Goal: Task Accomplishment & Management: Use online tool/utility

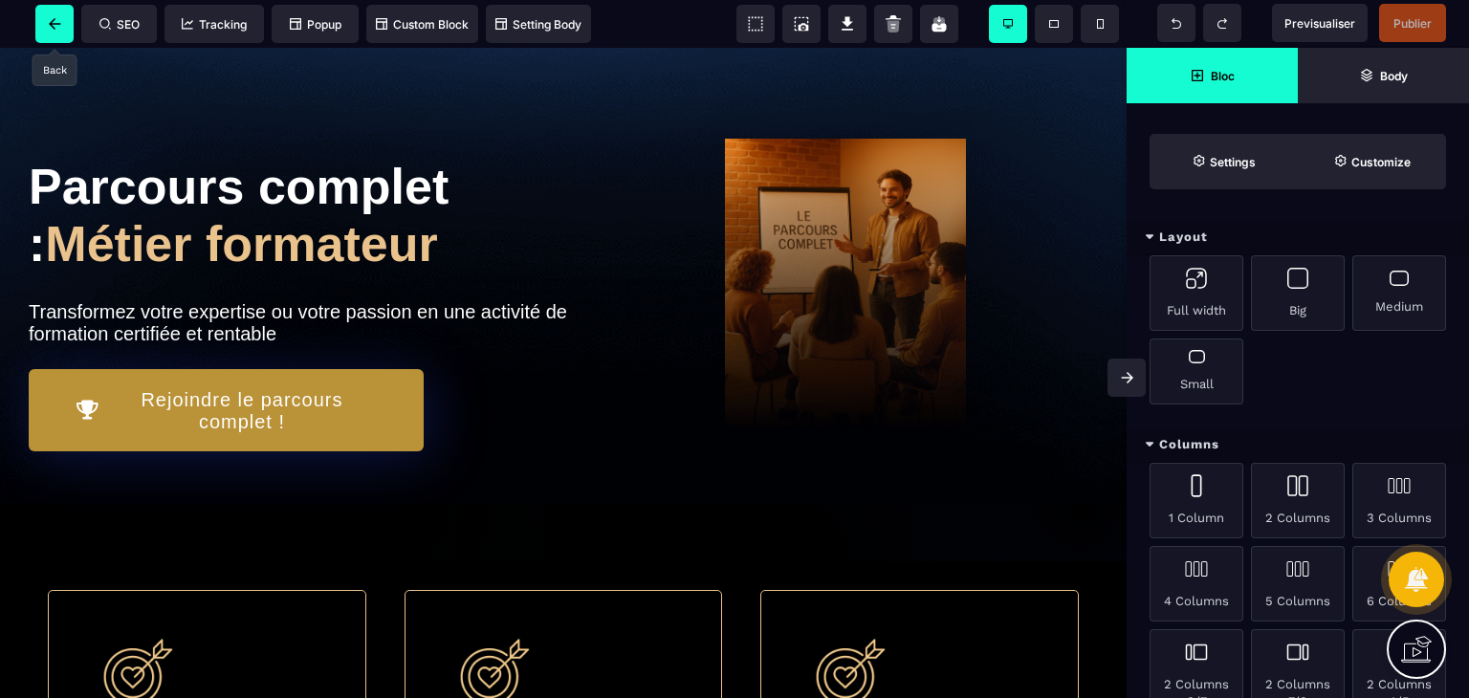
click at [46, 12] on span at bounding box center [54, 24] width 38 height 38
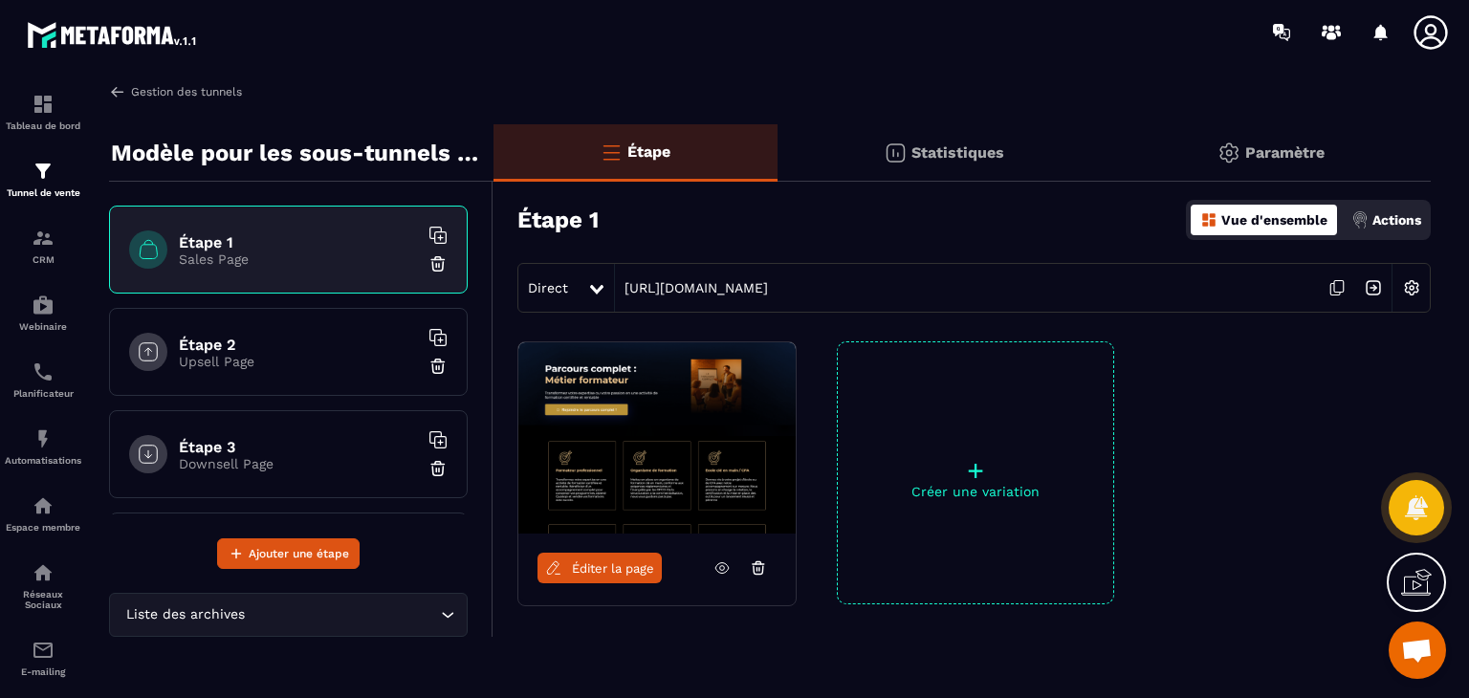
click at [130, 95] on link "Gestion des tunnels" at bounding box center [175, 91] width 133 height 17
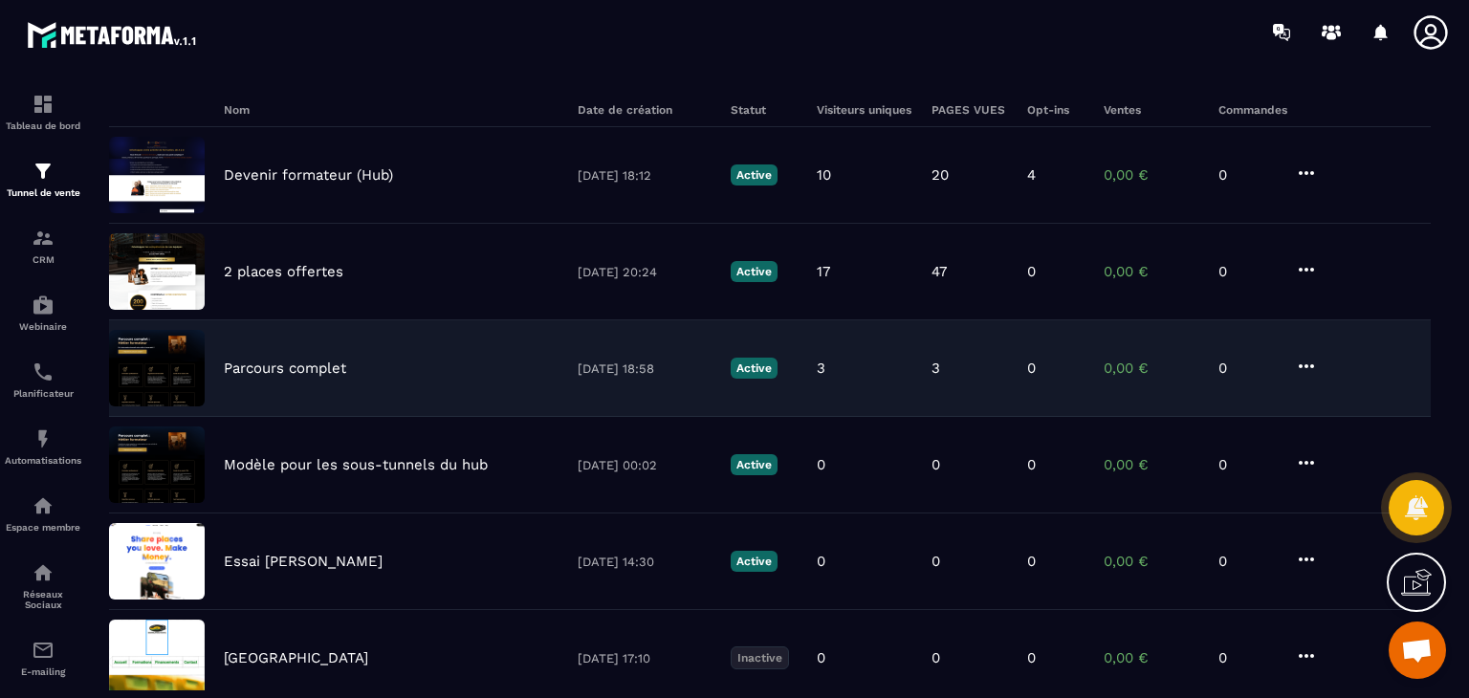
scroll to position [124, 0]
click at [292, 365] on p "Parcours complet" at bounding box center [285, 368] width 122 height 17
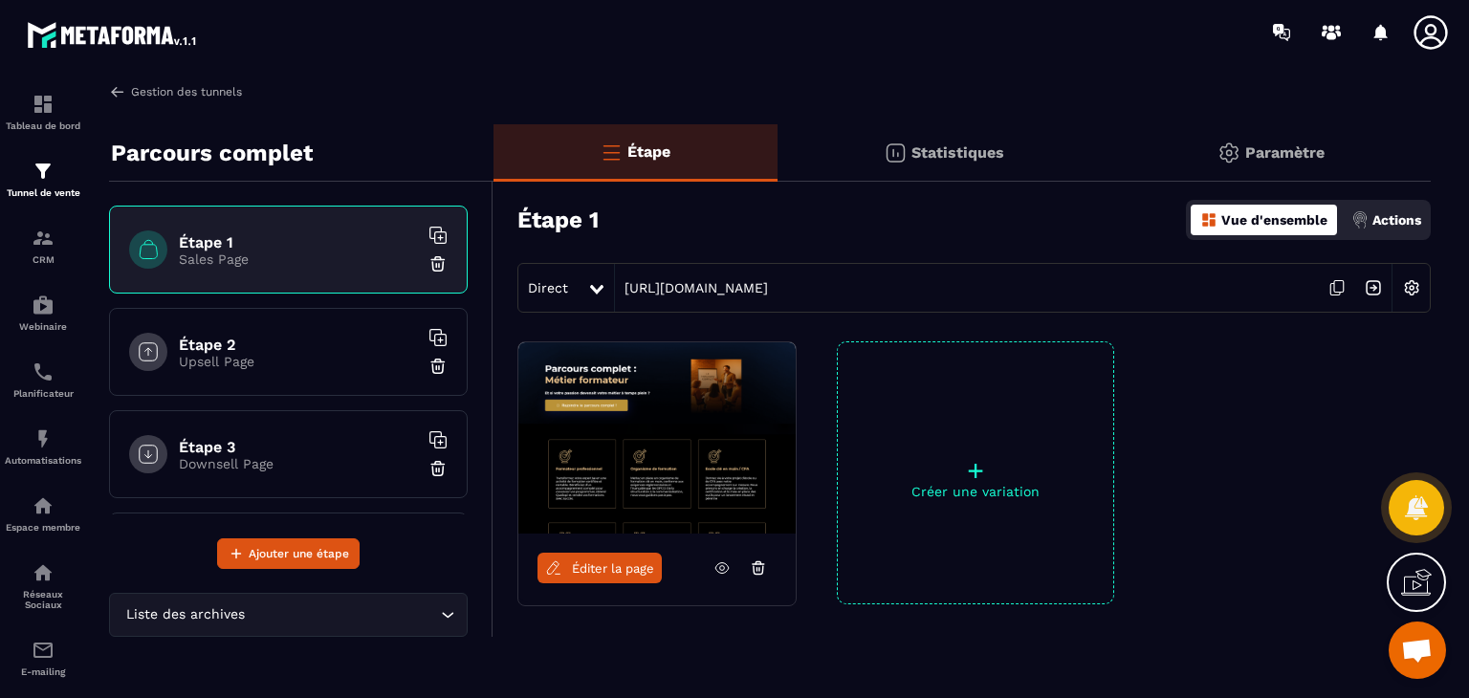
click at [114, 91] on img at bounding box center [117, 91] width 17 height 17
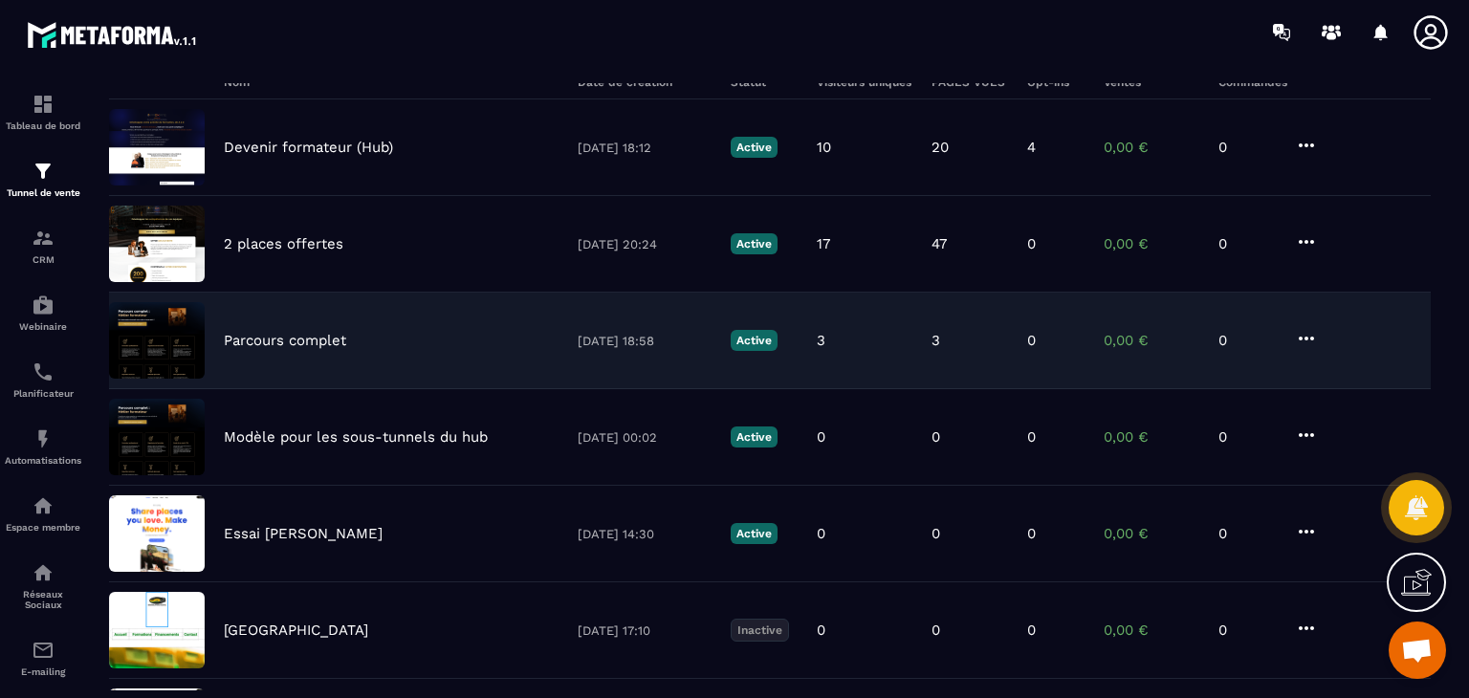
scroll to position [182, 0]
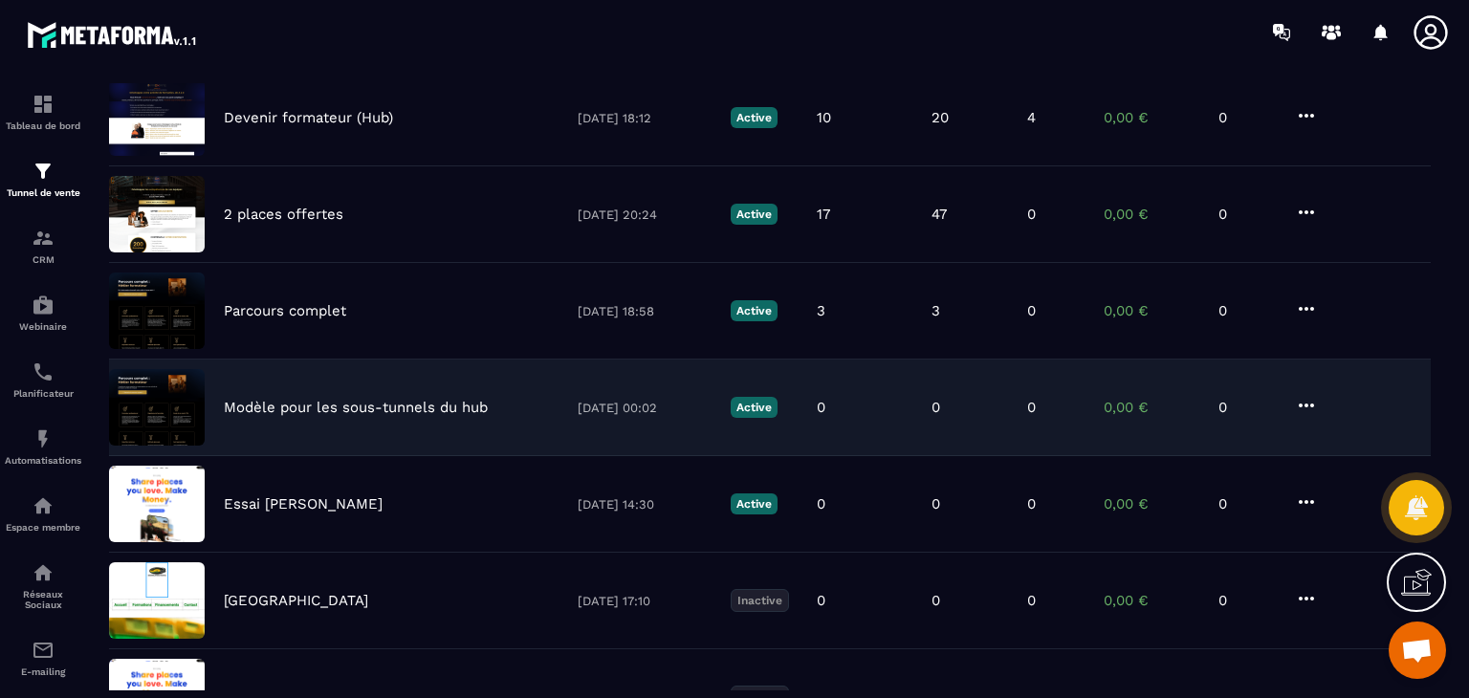
click at [1315, 399] on icon at bounding box center [1306, 405] width 23 height 23
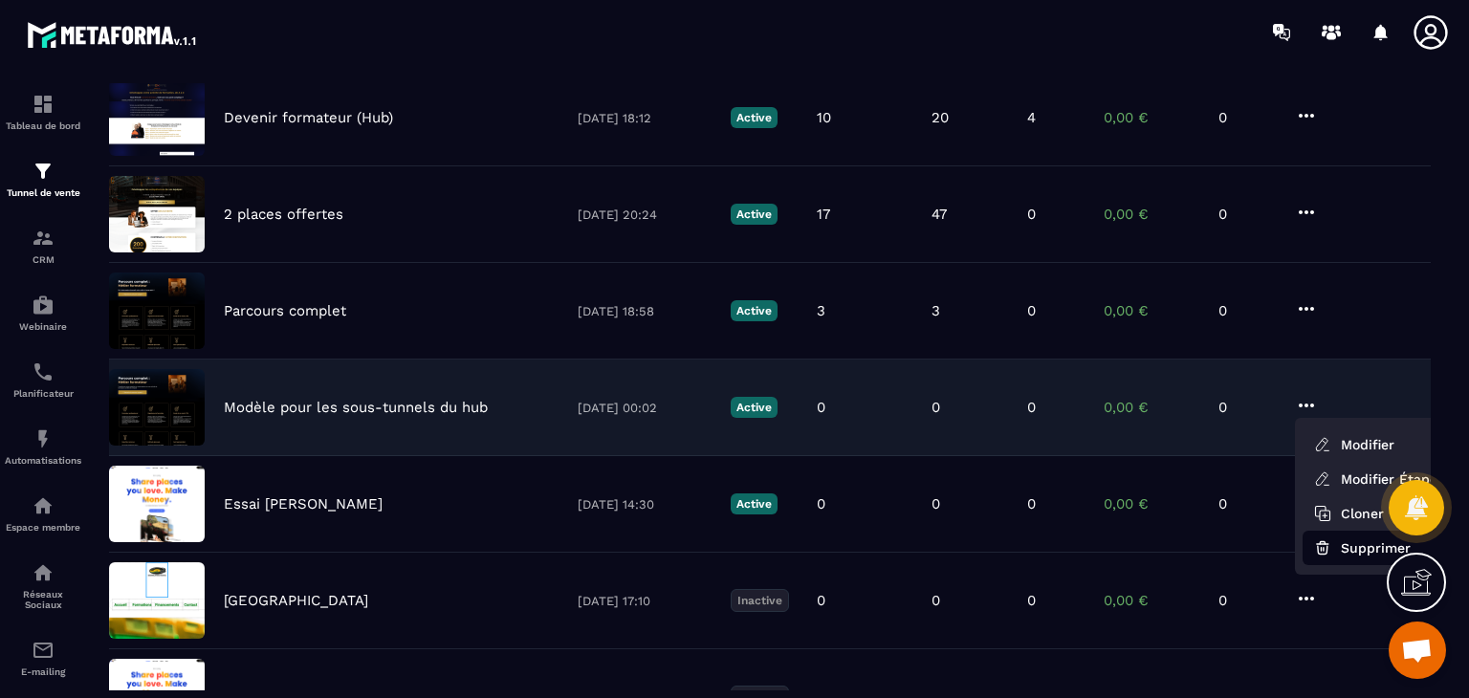
click at [1361, 541] on button "Supprimer" at bounding box center [1379, 548] width 153 height 34
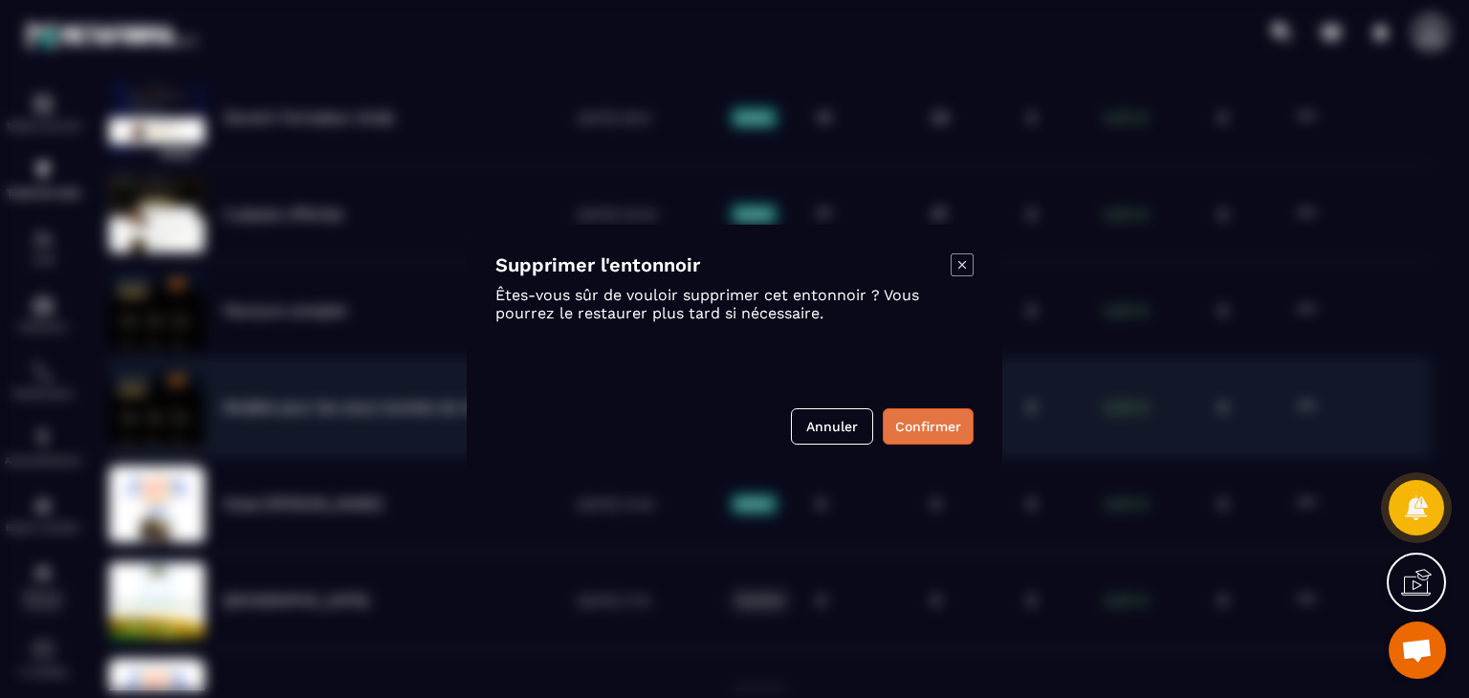
click at [926, 421] on button "Confirmer" at bounding box center [928, 427] width 91 height 36
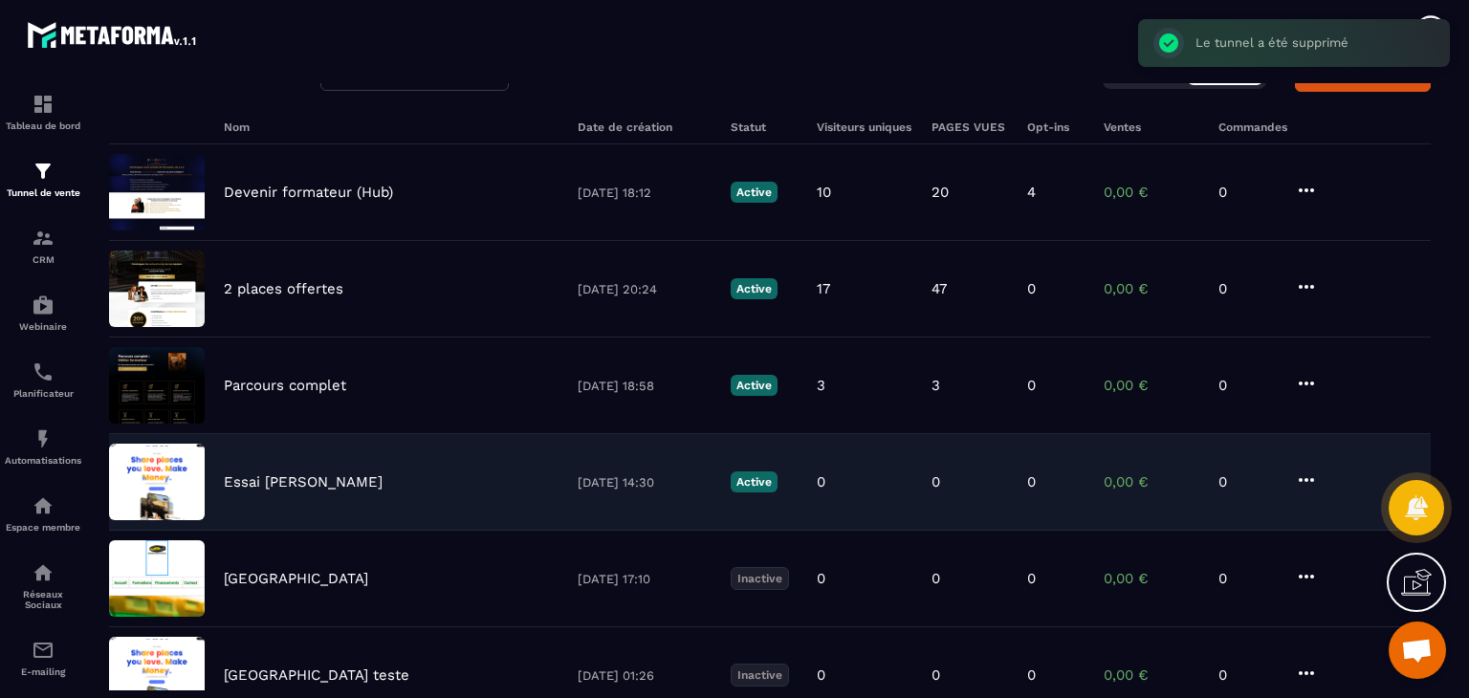
scroll to position [0, 0]
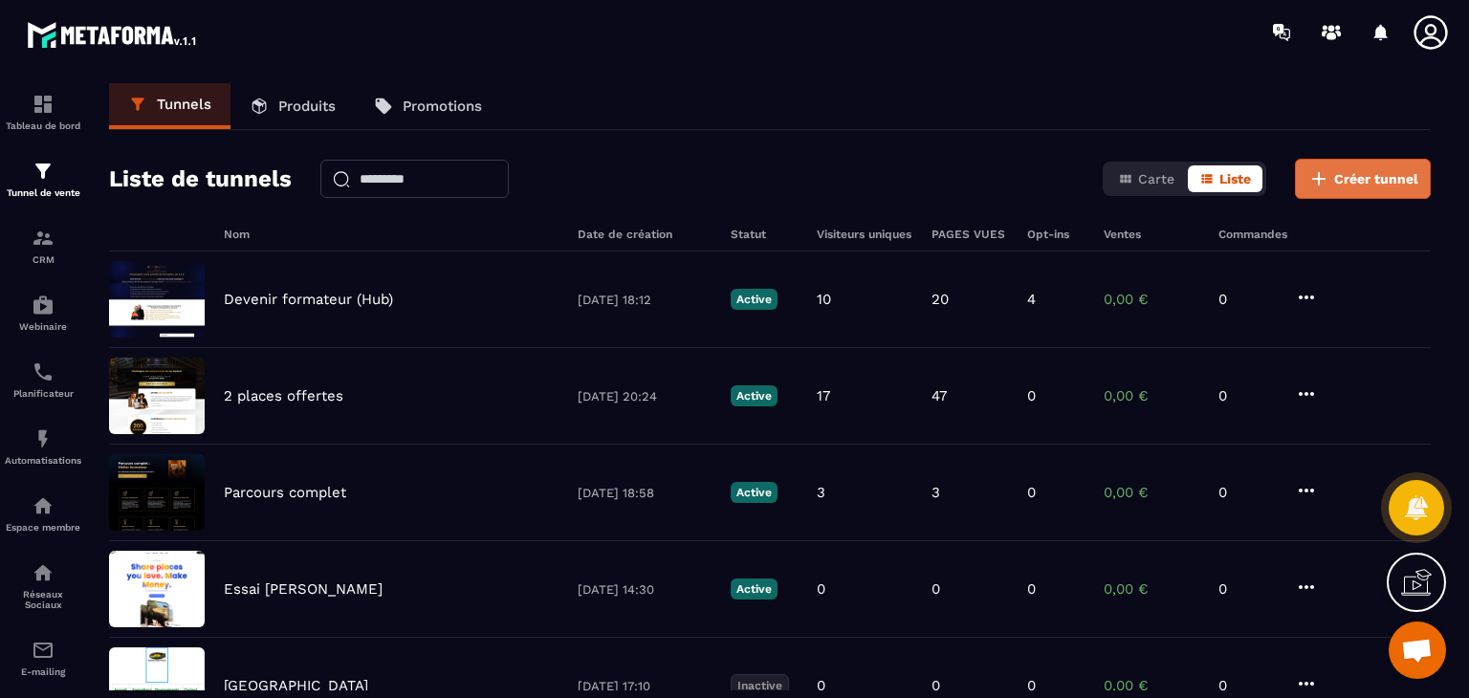
click at [1378, 181] on span "Créer tunnel" at bounding box center [1377, 178] width 84 height 19
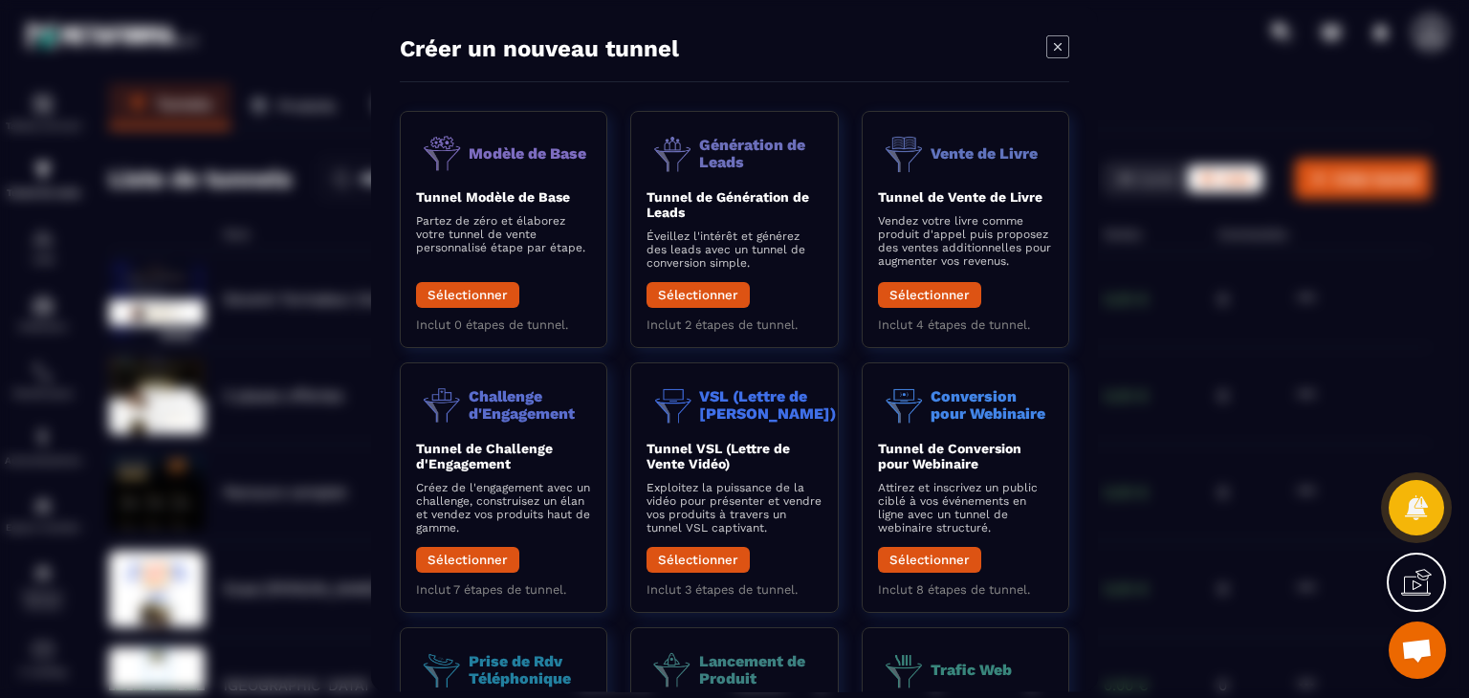
click at [1060, 40] on icon "Modal window" at bounding box center [1058, 46] width 23 height 23
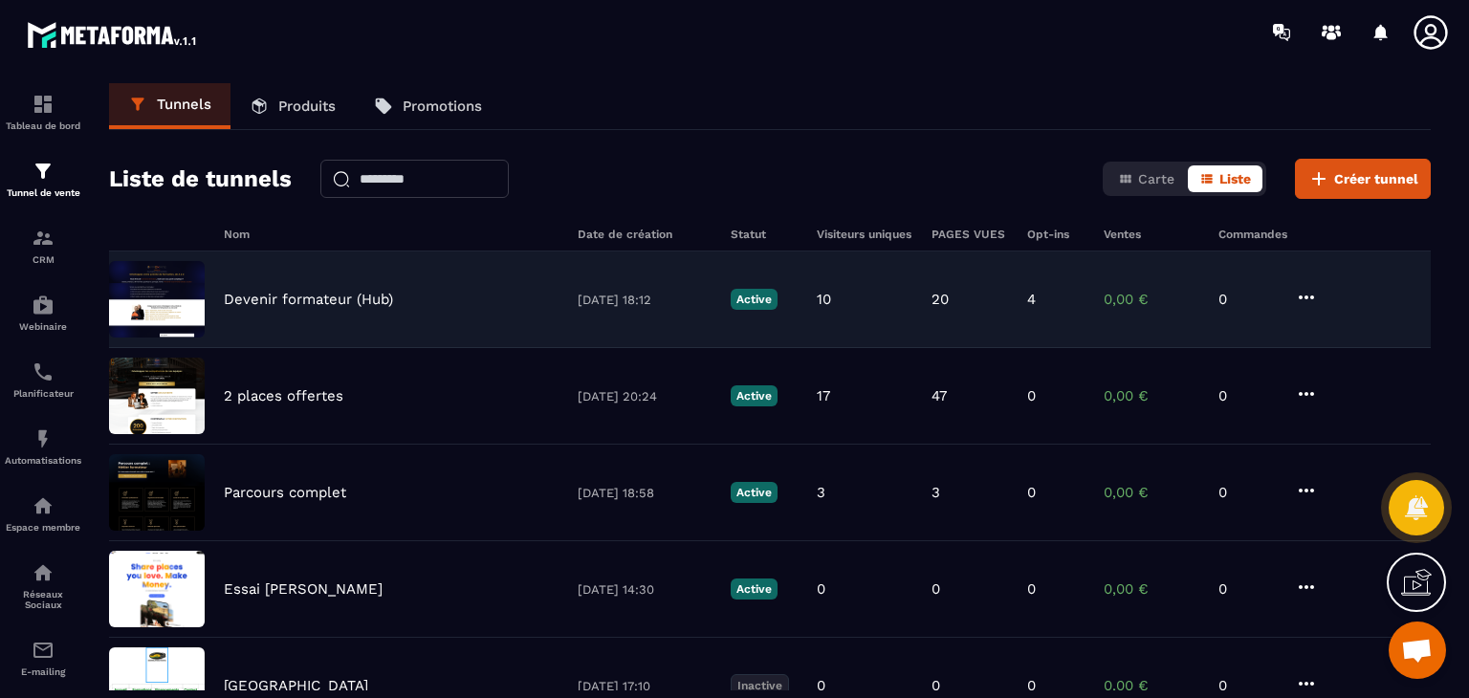
click at [292, 296] on p "Devenir formateur (Hub)" at bounding box center [308, 299] width 169 height 17
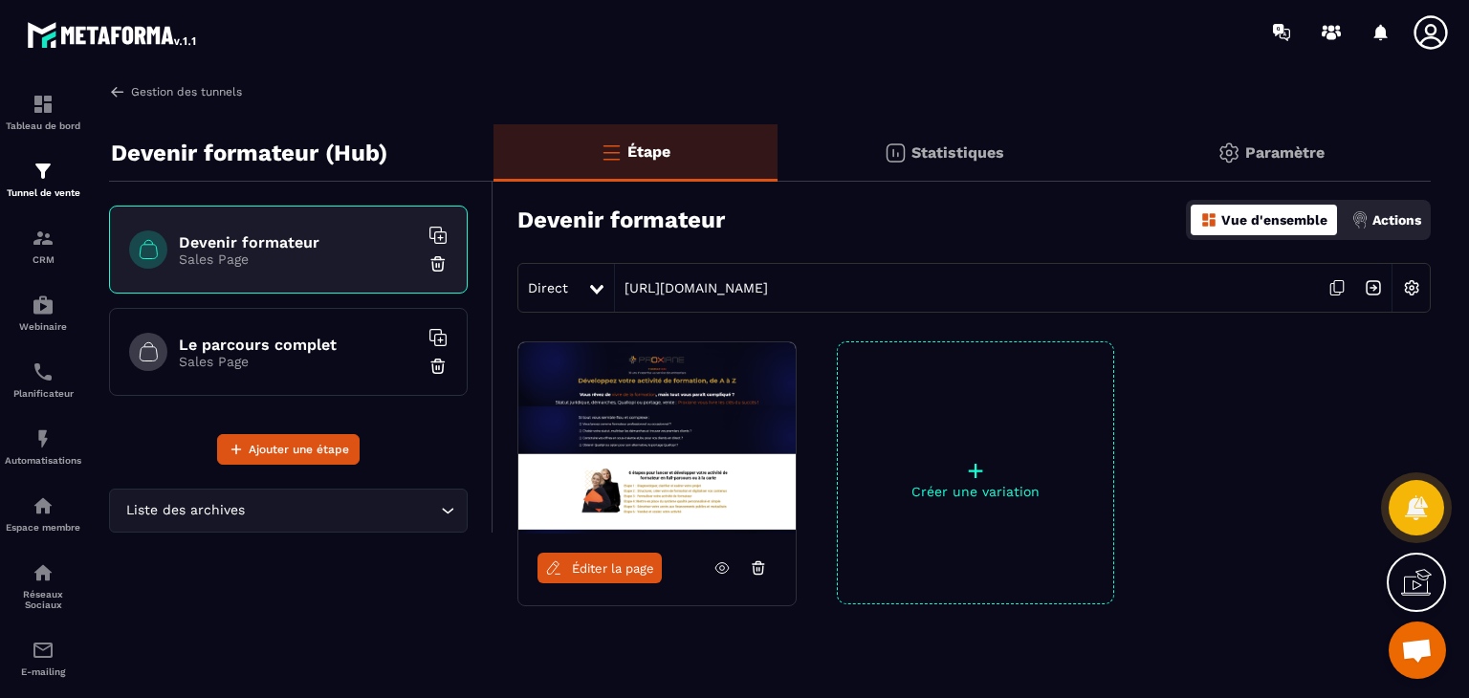
click at [118, 93] on img at bounding box center [117, 91] width 17 height 17
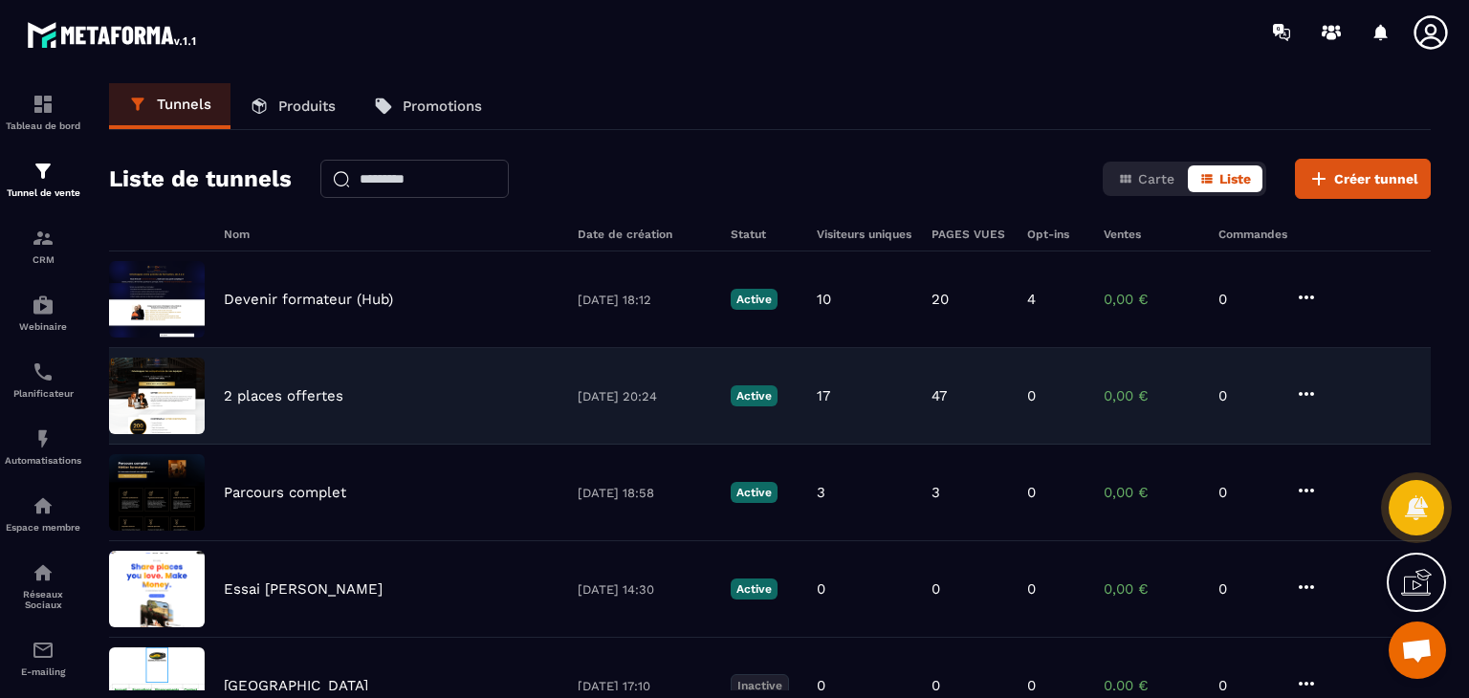
click at [284, 389] on p "2 places offertes" at bounding box center [284, 395] width 120 height 17
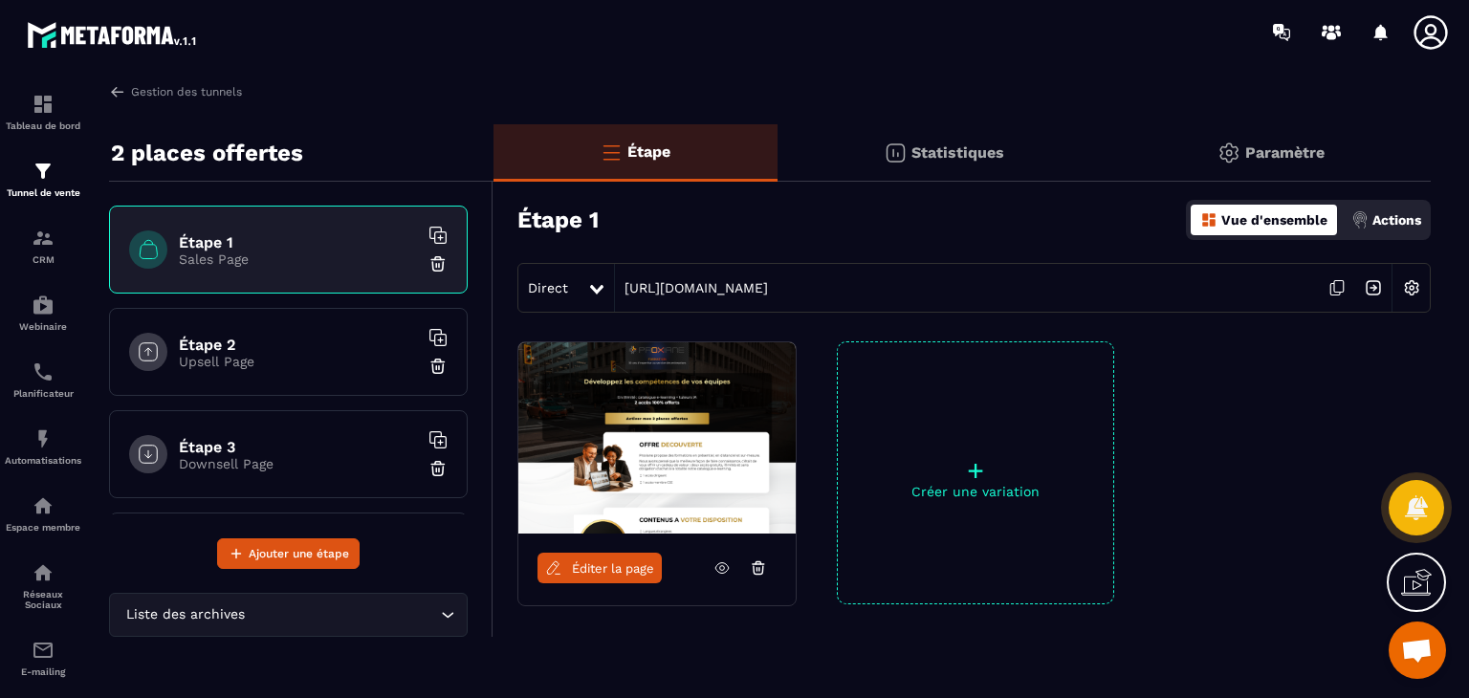
click at [284, 389] on div "Étape 2 Upsell Page" at bounding box center [288, 352] width 359 height 88
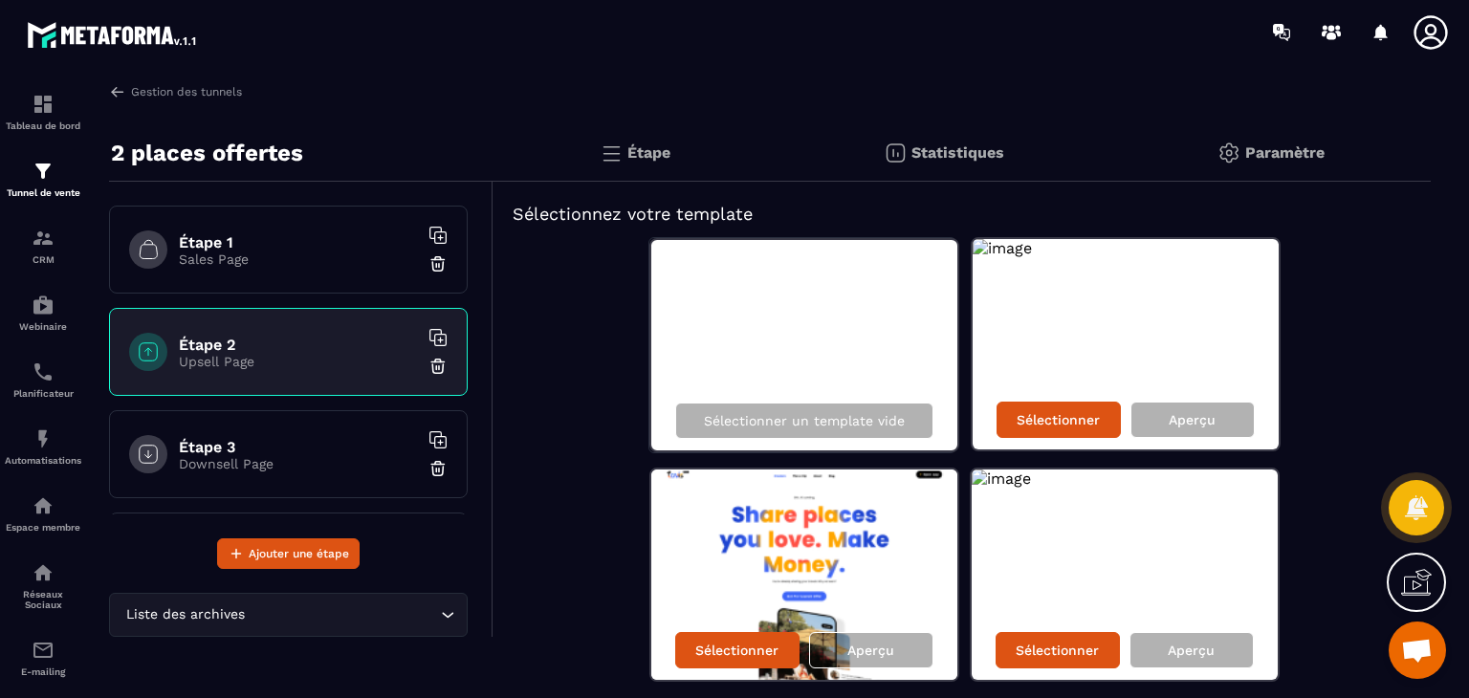
click at [218, 265] on p "Sales Page" at bounding box center [298, 259] width 239 height 15
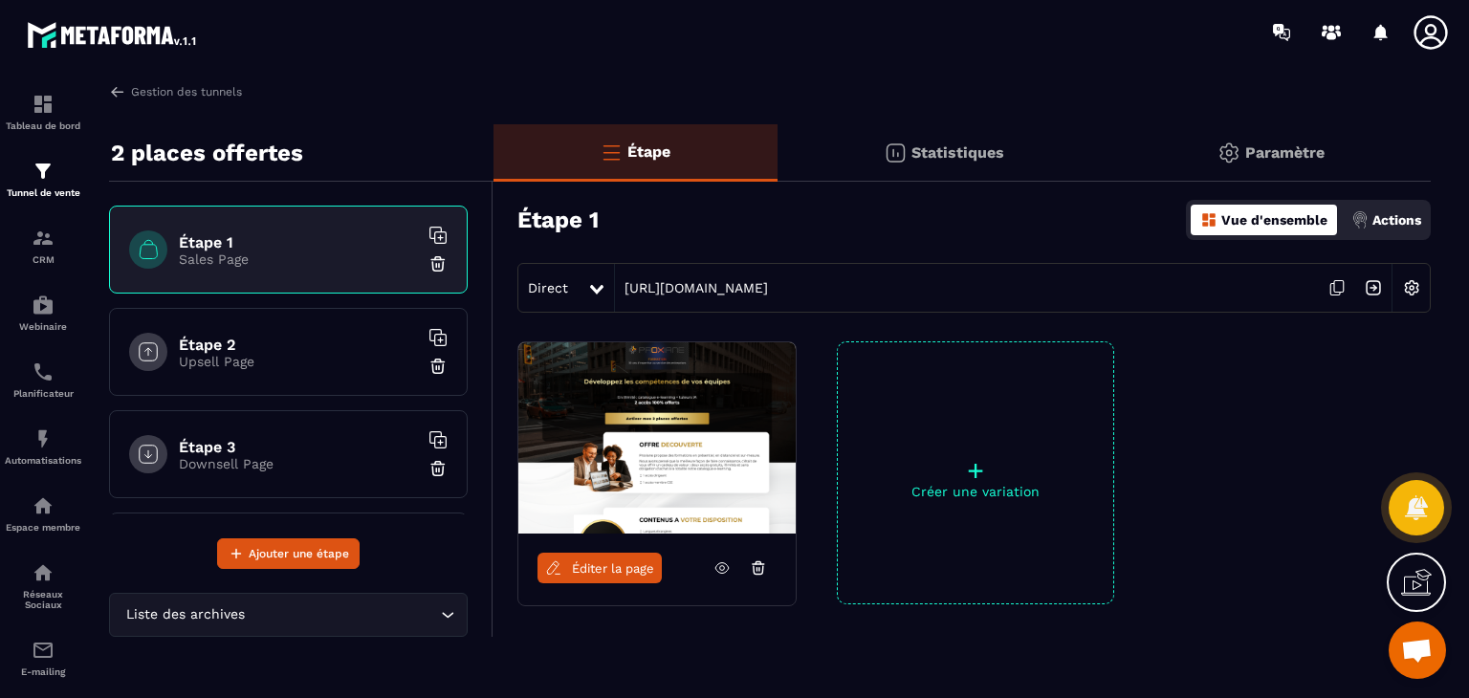
click at [607, 563] on span "Éditer la page" at bounding box center [613, 569] width 82 height 14
